Goal: Task Accomplishment & Management: Complete application form

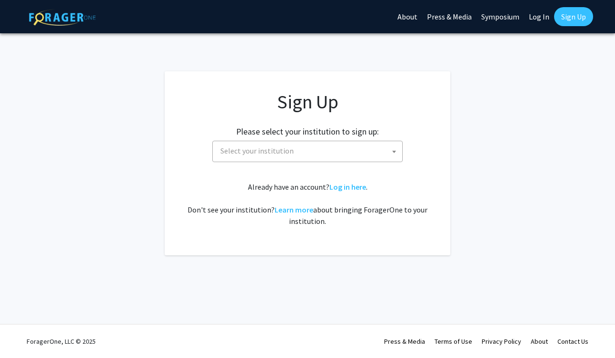
click at [296, 157] on span "Select your institution" at bounding box center [309, 151] width 186 height 20
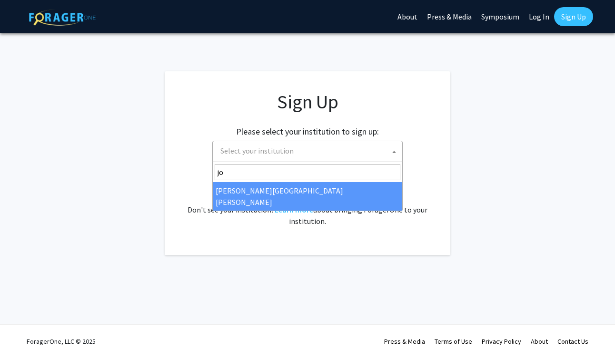
type input "jo"
select select "1"
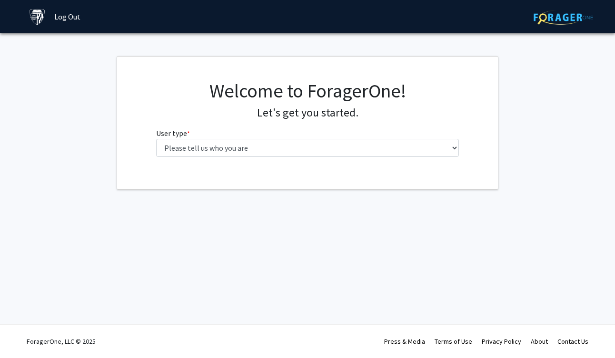
click at [370, 157] on div "Welcome to ForagerOne! Let's get you started. User type * required Please tell …" at bounding box center [307, 121] width 317 height 85
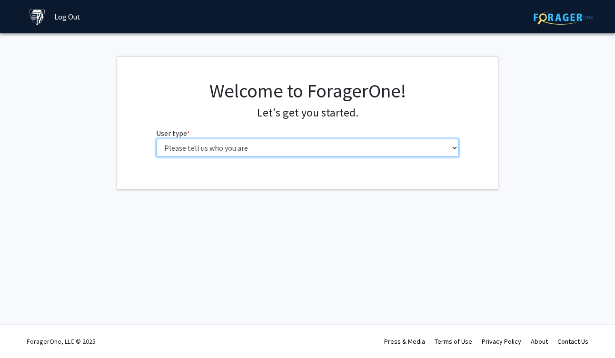
click at [370, 154] on select "Please tell us who you are Undergraduate Student Master's Student Doctoral Cand…" at bounding box center [307, 148] width 303 height 18
select select "2: masters"
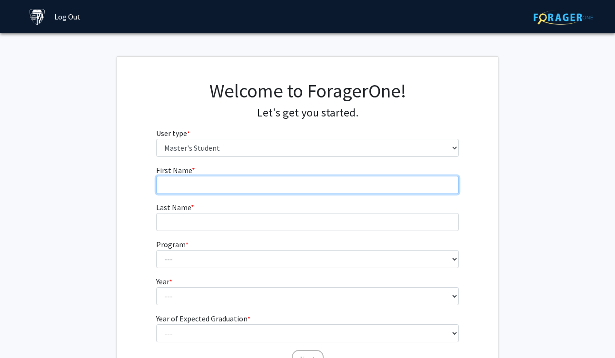
click at [342, 183] on input "First Name * required" at bounding box center [307, 185] width 303 height 18
type input "Anushka"
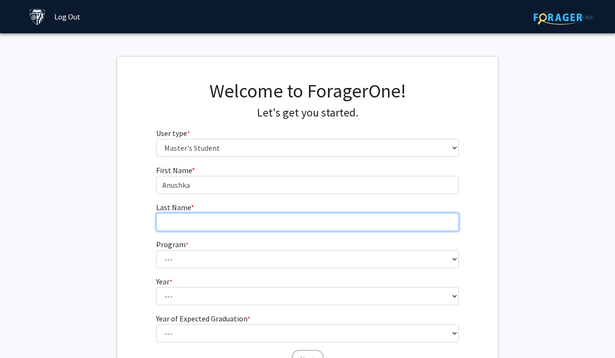
click at [296, 222] on input "Last Name * required" at bounding box center [307, 222] width 303 height 18
type input "Dar"
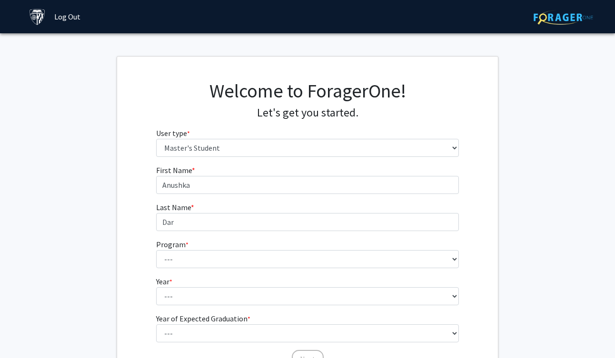
click at [251, 248] on fg-select "Program * required --- Anatomy Education Applied and Computational Mathematics …" at bounding box center [307, 253] width 303 height 29
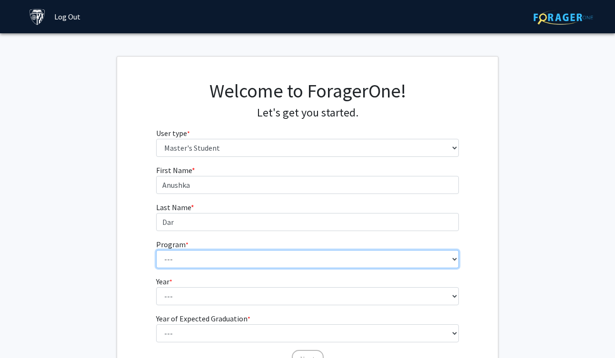
click at [251, 253] on select "--- Anatomy Education Applied and Computational Mathematics Applied Biomedical …" at bounding box center [307, 259] width 303 height 18
select select "106: 101"
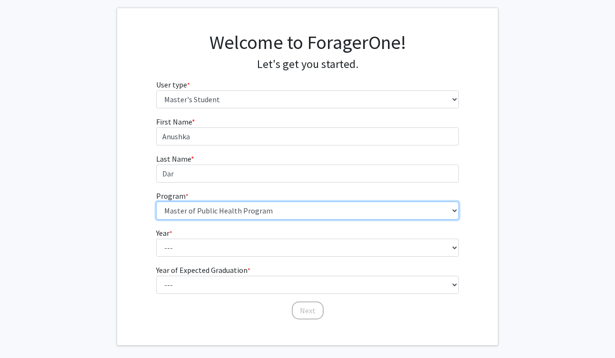
scroll to position [63, 0]
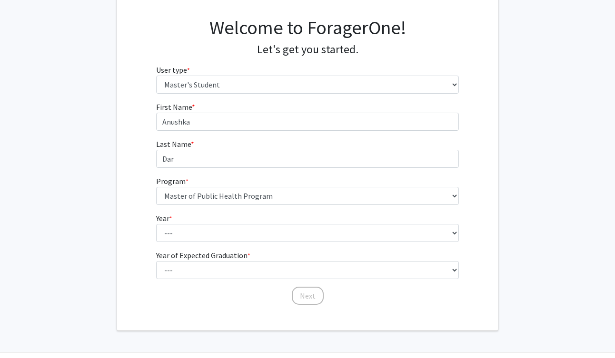
click at [237, 217] on fg-select "Year * required --- First Year Second Year" at bounding box center [307, 227] width 303 height 29
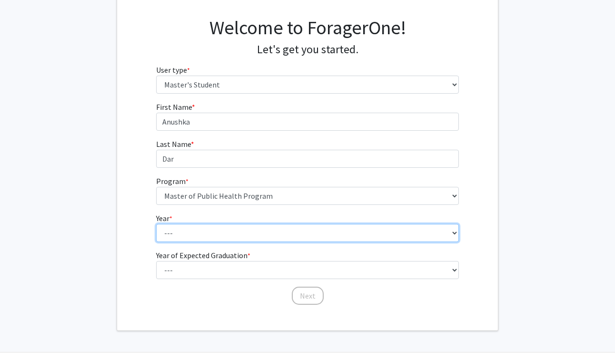
click at [240, 233] on select "--- First Year Second Year" at bounding box center [307, 233] width 303 height 18
select select "1: first_year"
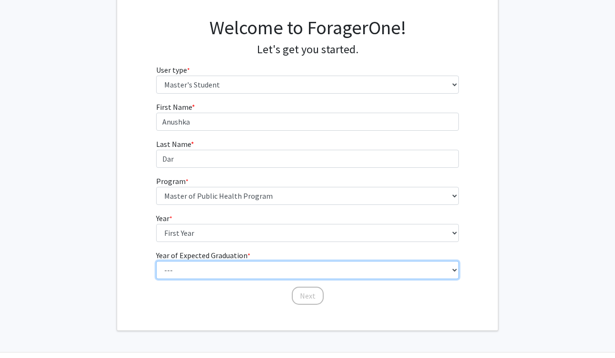
click at [239, 267] on select "--- 2025 2026 2027 2028 2029 2030 2031 2032 2033 2034" at bounding box center [307, 270] width 303 height 18
select select "3: 2027"
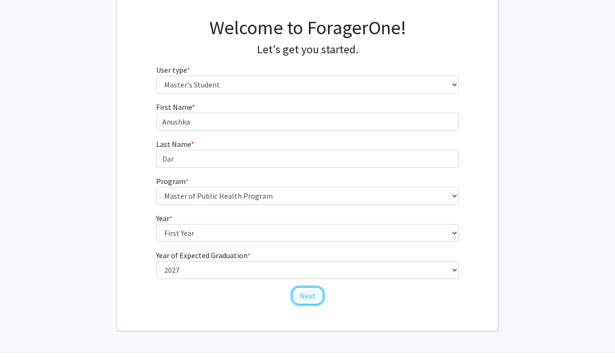
click at [315, 294] on button "Next" at bounding box center [308, 296] width 32 height 18
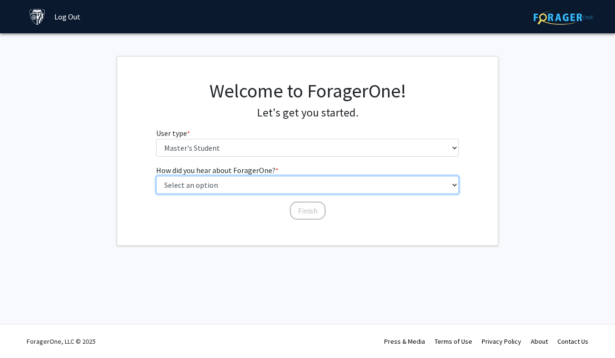
click at [286, 183] on select "Select an option Peer/student recommendation Faculty/staff recommendation Unive…" at bounding box center [307, 185] width 303 height 18
select select "3: university_website"
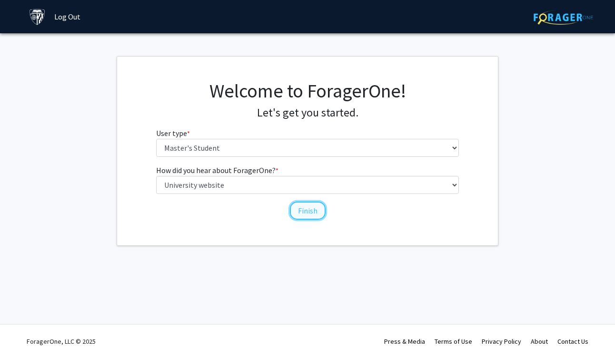
click at [309, 206] on button "Finish" at bounding box center [308, 211] width 36 height 18
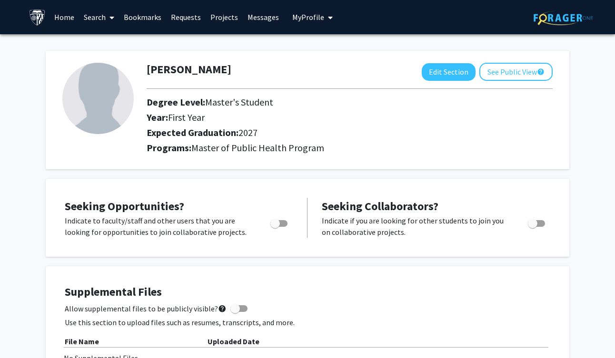
click at [109, 14] on span at bounding box center [110, 17] width 9 height 33
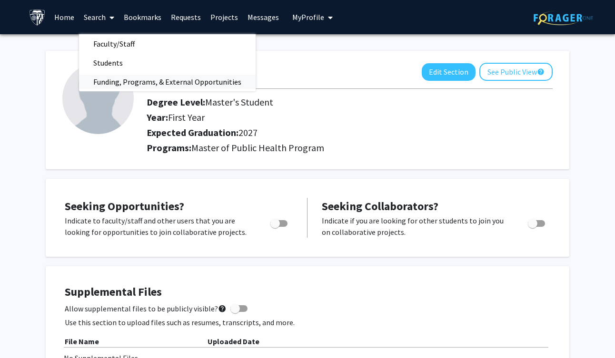
click at [137, 75] on span "Funding, Programs, & External Opportunities" at bounding box center [167, 81] width 177 height 19
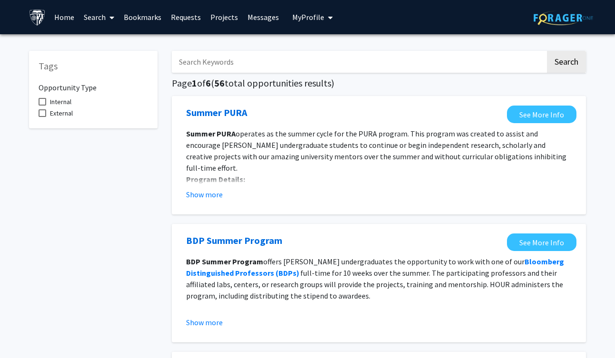
click at [102, 12] on link "Search" at bounding box center [99, 16] width 40 height 33
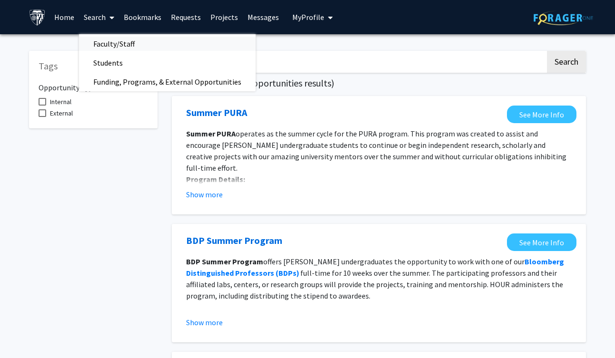
click at [123, 42] on span "Faculty/Staff" at bounding box center [114, 43] width 70 height 19
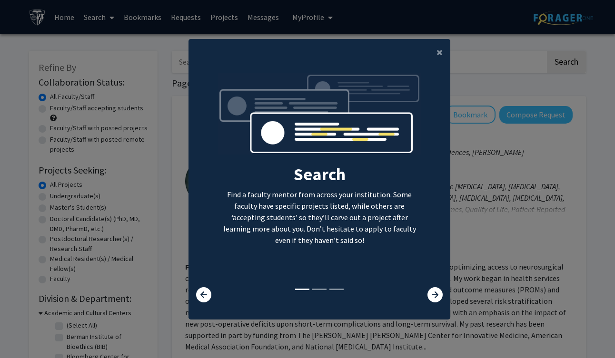
click at [421, 56] on div "×" at bounding box center [319, 52] width 262 height 27
click at [421, 51] on div "×" at bounding box center [319, 52] width 262 height 27
click at [430, 51] on button "×" at bounding box center [439, 52] width 21 height 27
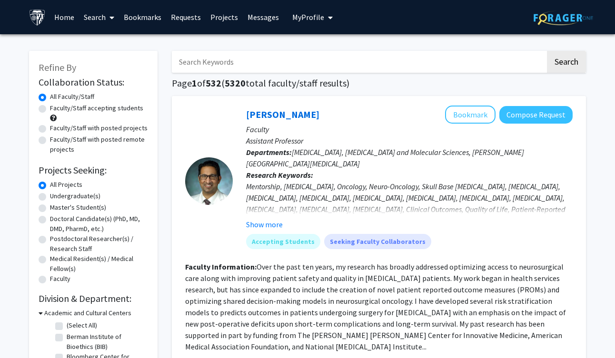
click at [73, 209] on label "Master's Student(s)" at bounding box center [78, 208] width 56 height 10
click at [56, 209] on input "Master's Student(s)" at bounding box center [53, 206] width 6 height 6
radio input "true"
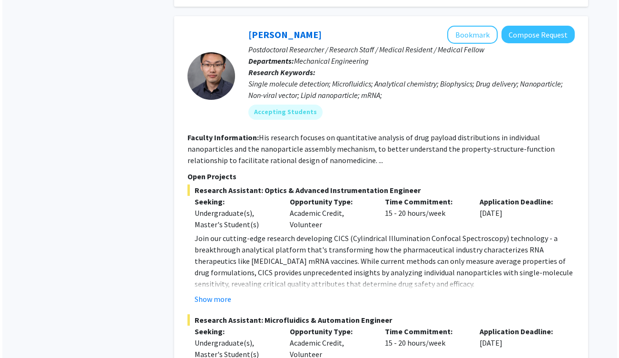
scroll to position [3698, 0]
